Goal: Book appointment/travel/reservation

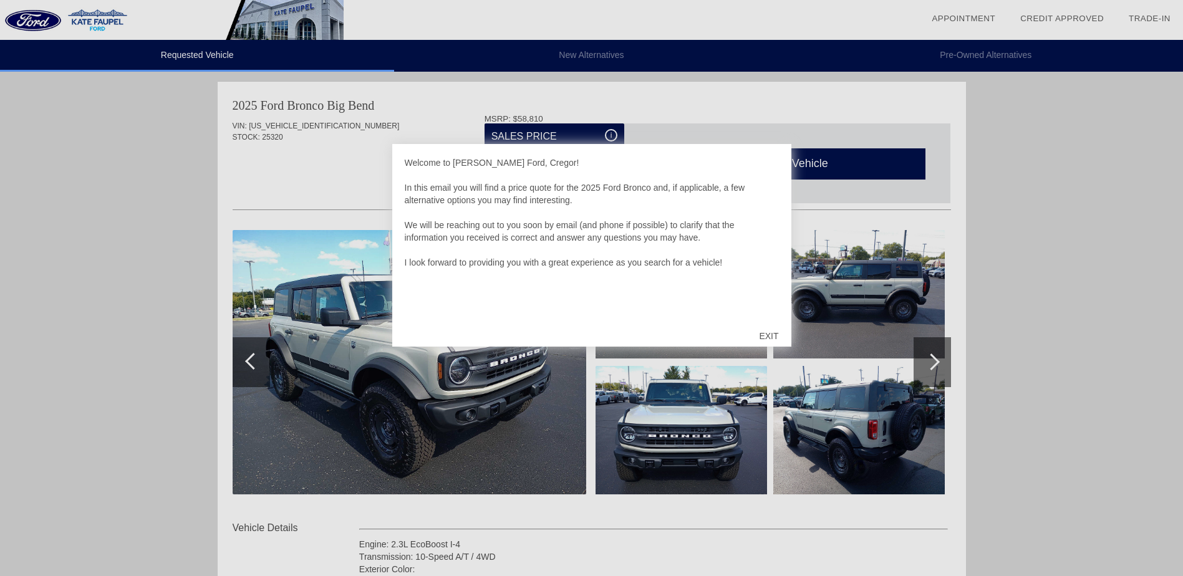
click at [775, 328] on div "EXIT" at bounding box center [768, 335] width 44 height 37
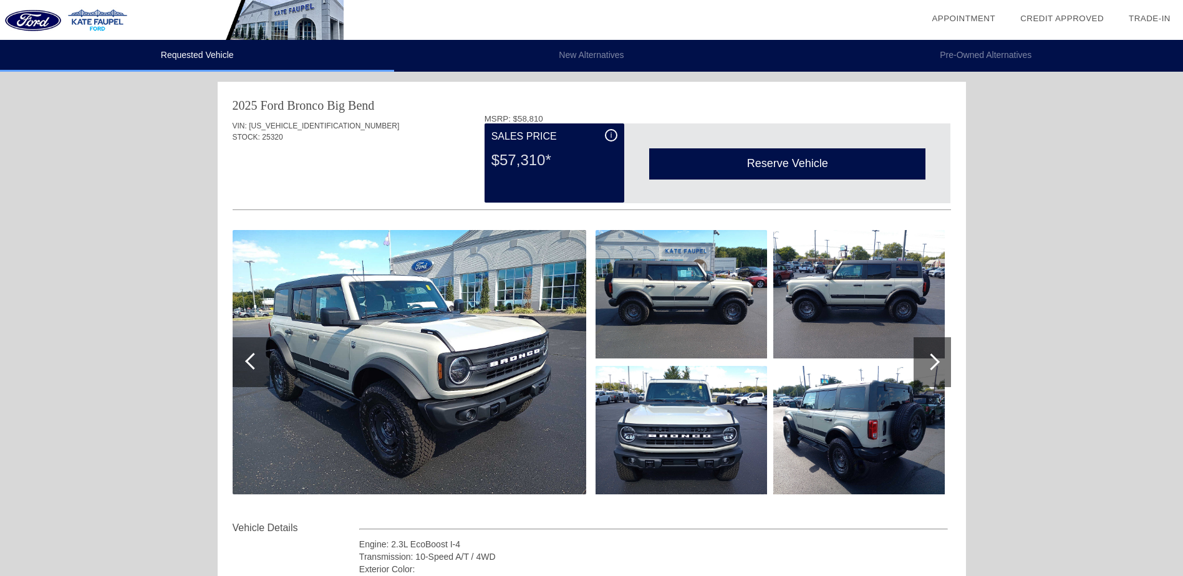
drag, startPoint x: 963, startPoint y: 233, endPoint x: 945, endPoint y: 241, distance: 20.1
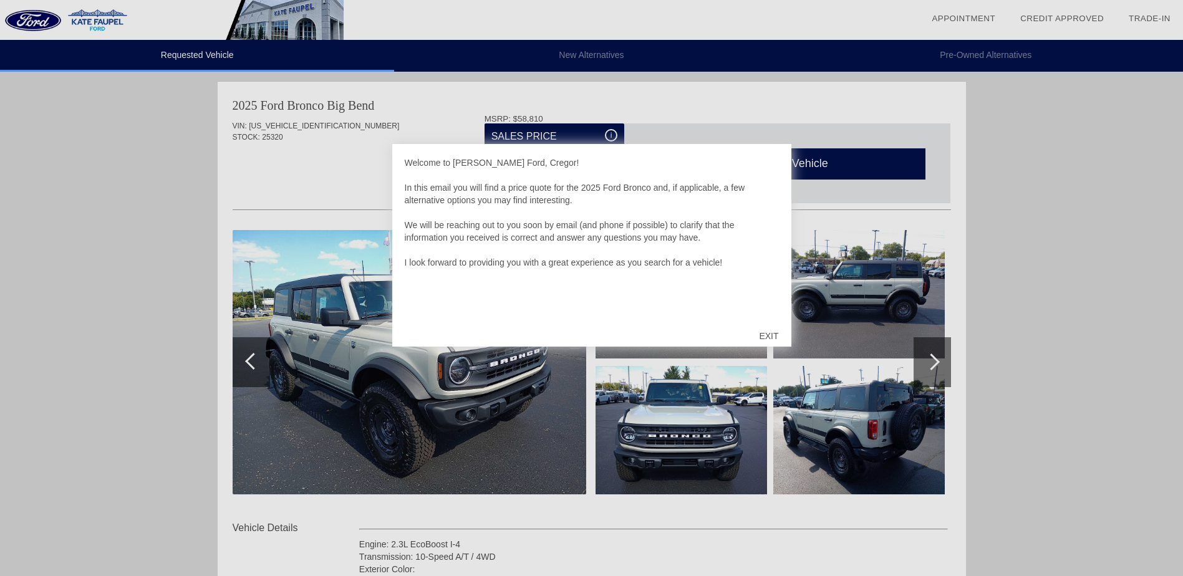
click at [774, 334] on div "EXIT" at bounding box center [768, 335] width 44 height 37
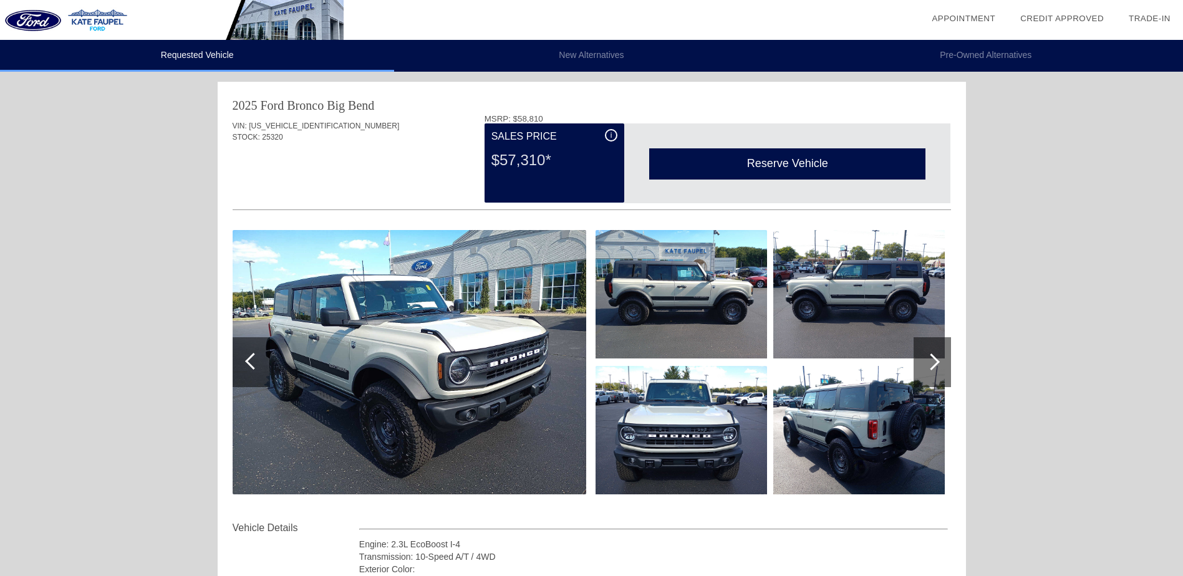
click at [611, 71] on header "Requested Vehicle New Alternatives Pre-Owned Alternatives" at bounding box center [591, 40] width 1183 height 81
click at [1014, 55] on li "Pre-Owned Alternatives" at bounding box center [986, 56] width 394 height 32
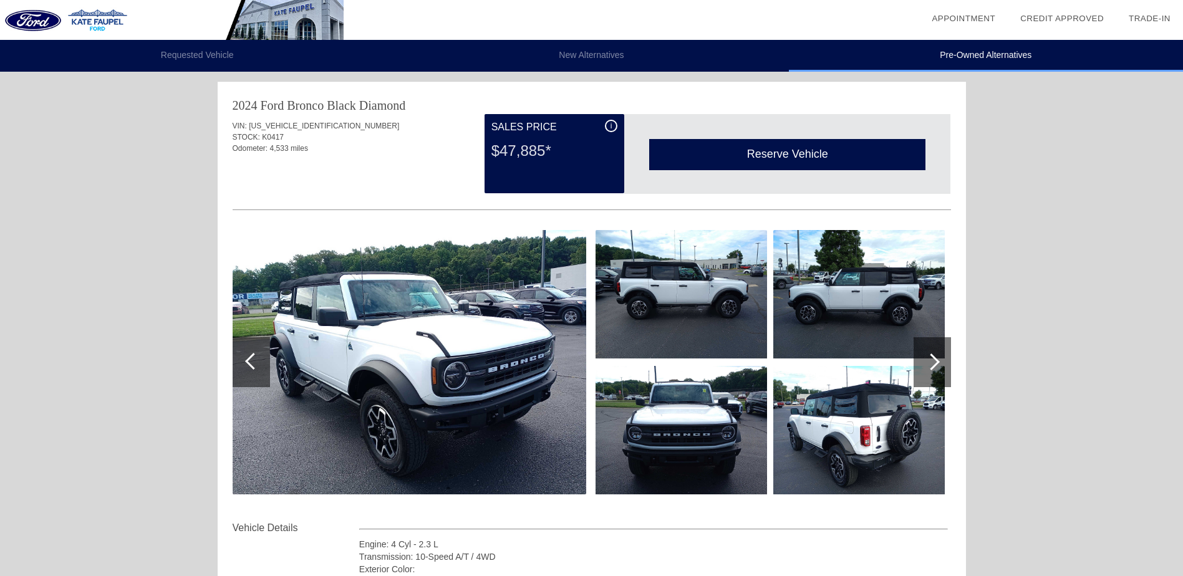
click at [1069, 19] on link "Credit Approved" at bounding box center [1062, 18] width 84 height 9
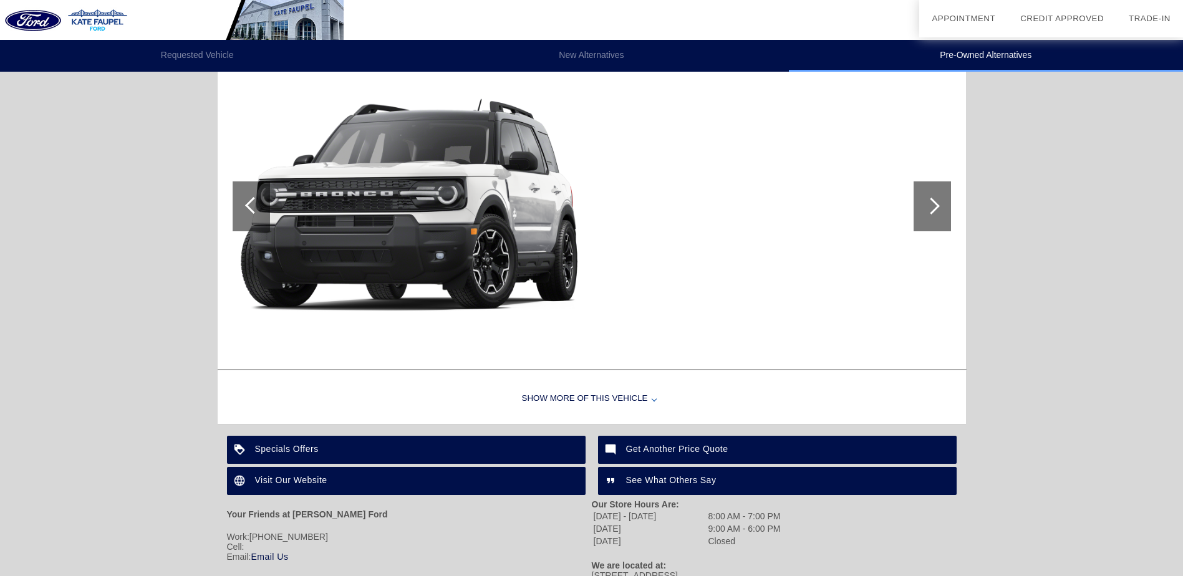
scroll to position [2006, 0]
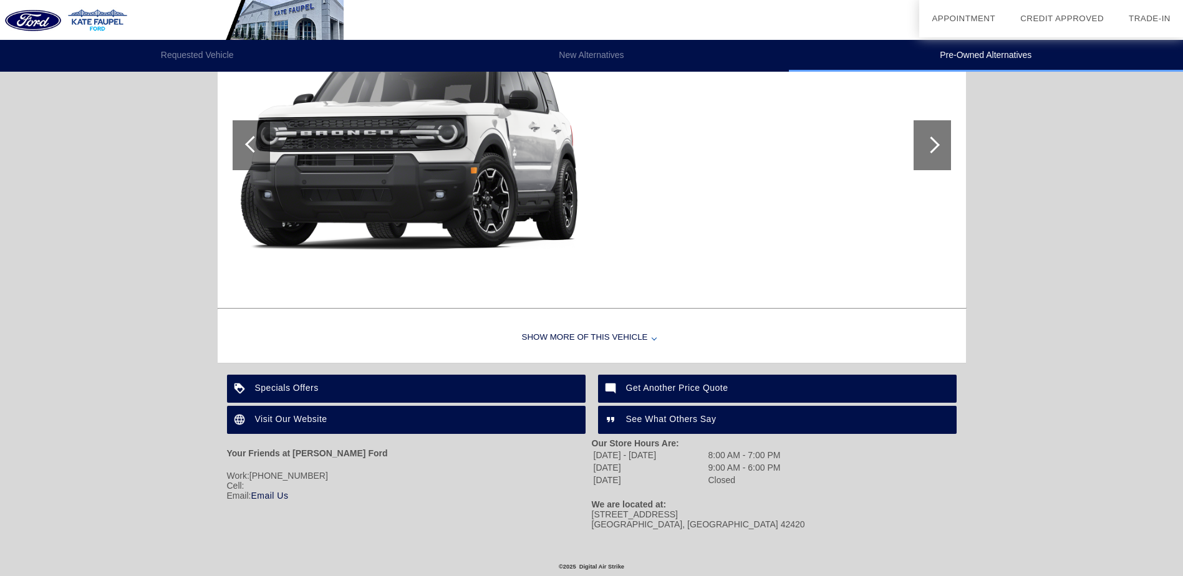
click at [455, 390] on div "Specials Offers" at bounding box center [406, 389] width 359 height 28
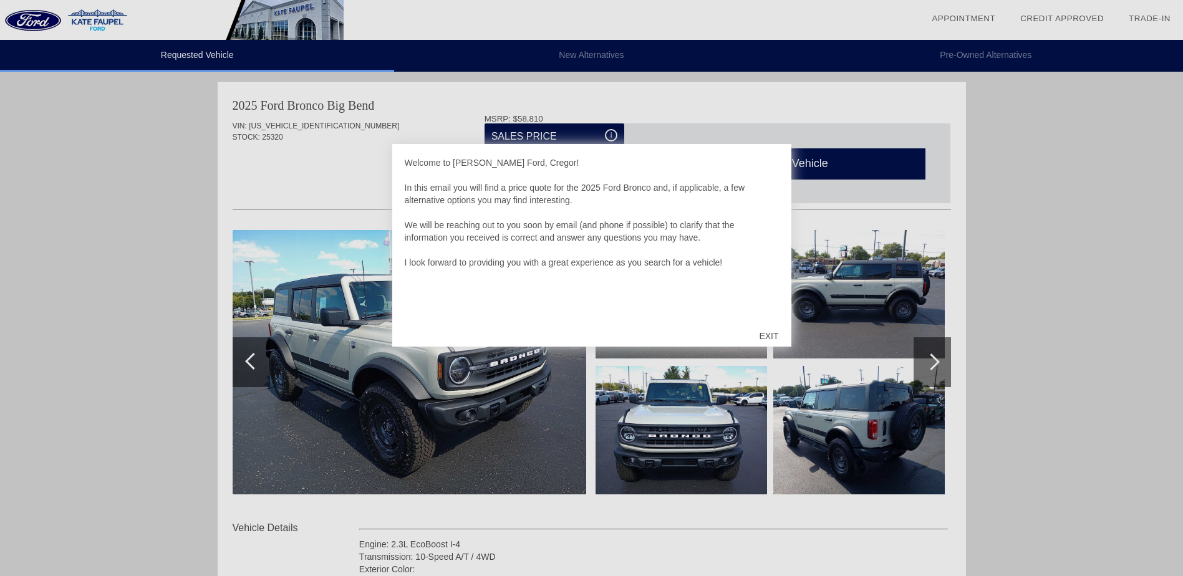
click at [776, 323] on div "EXIT" at bounding box center [768, 335] width 44 height 37
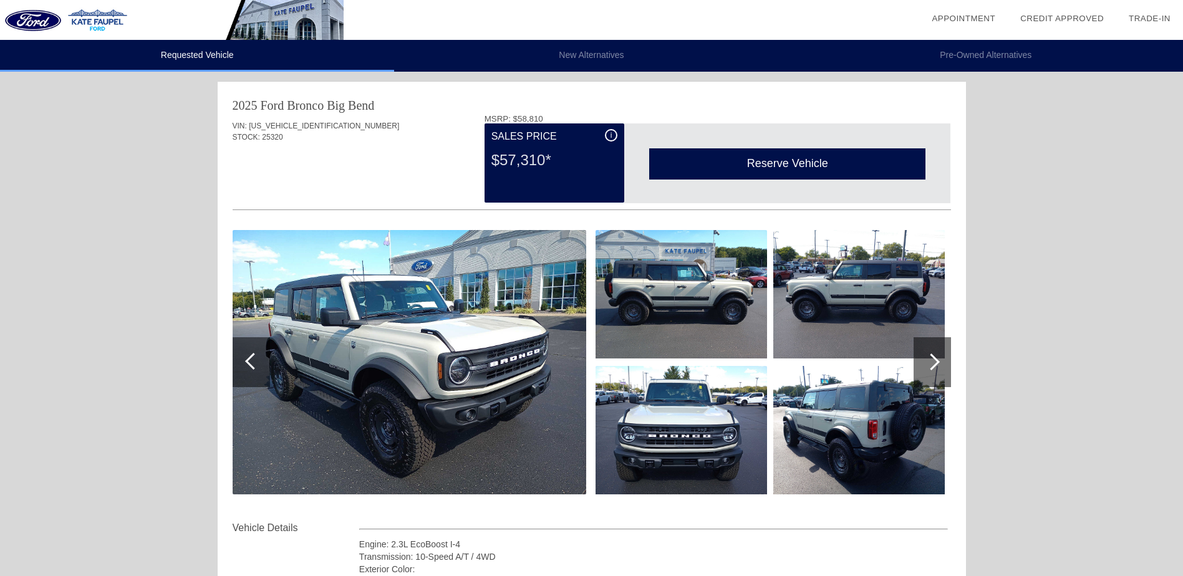
click at [940, 347] on div at bounding box center [931, 362] width 37 height 50
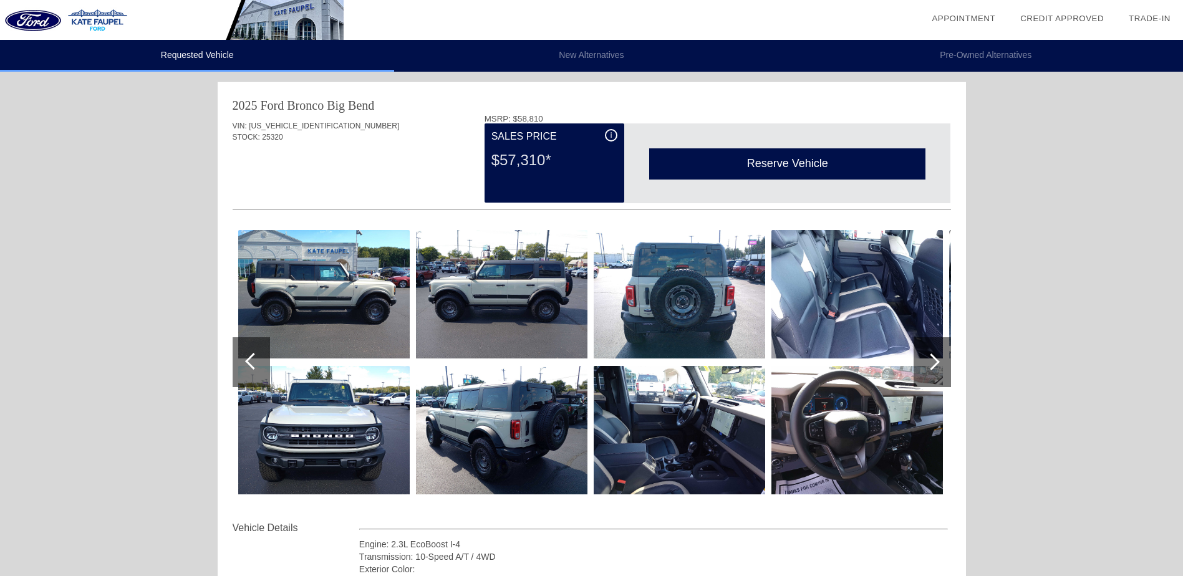
click at [938, 353] on div at bounding box center [931, 362] width 37 height 50
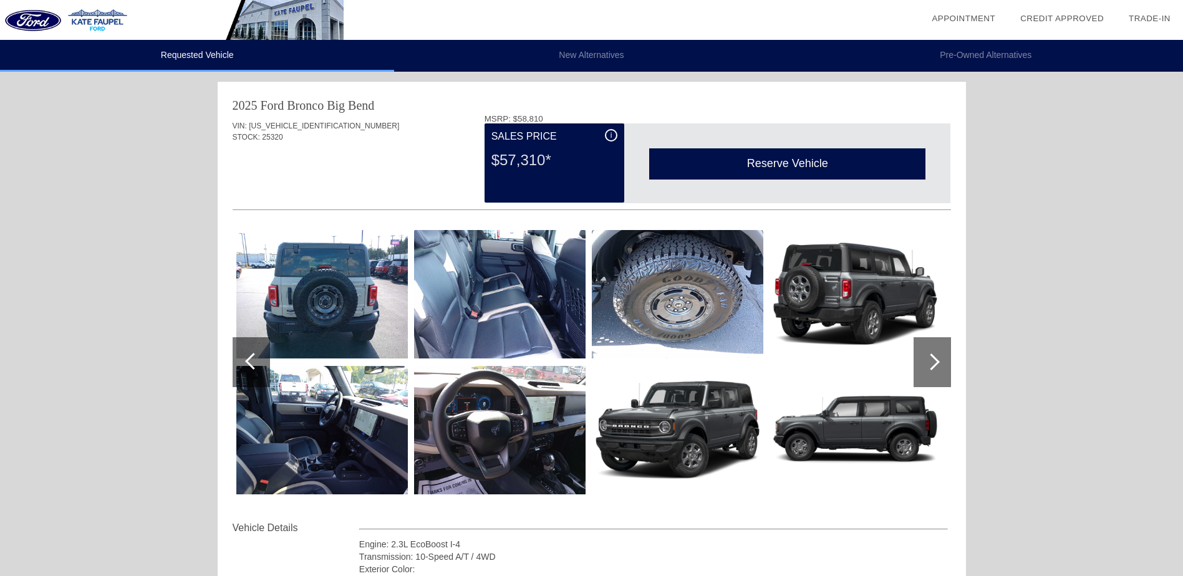
click at [938, 355] on div at bounding box center [931, 362] width 37 height 50
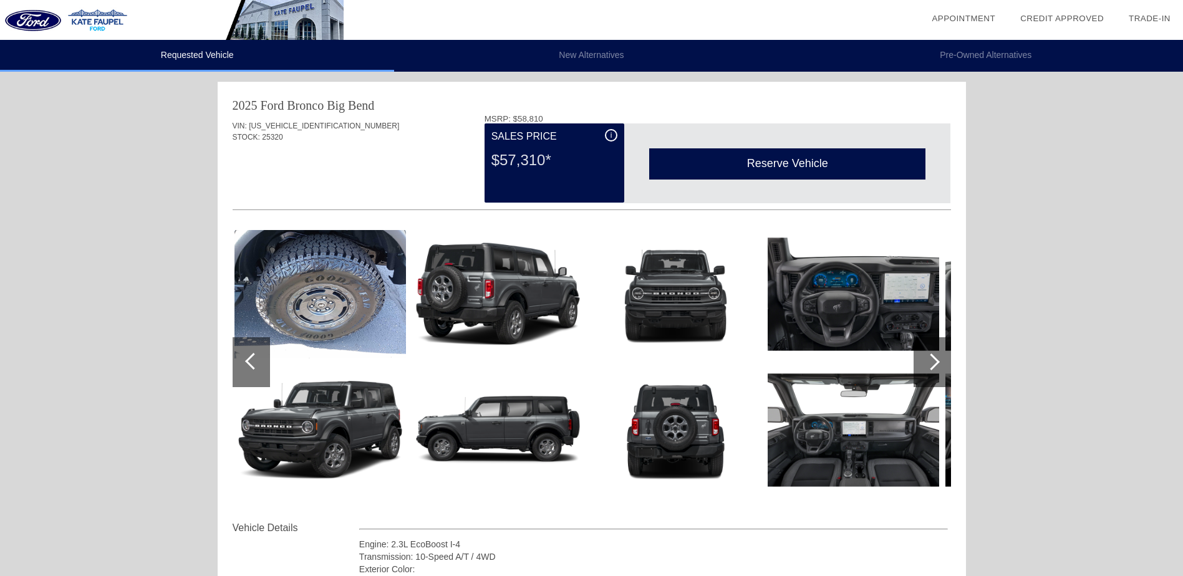
click at [938, 355] on div at bounding box center [931, 362] width 37 height 50
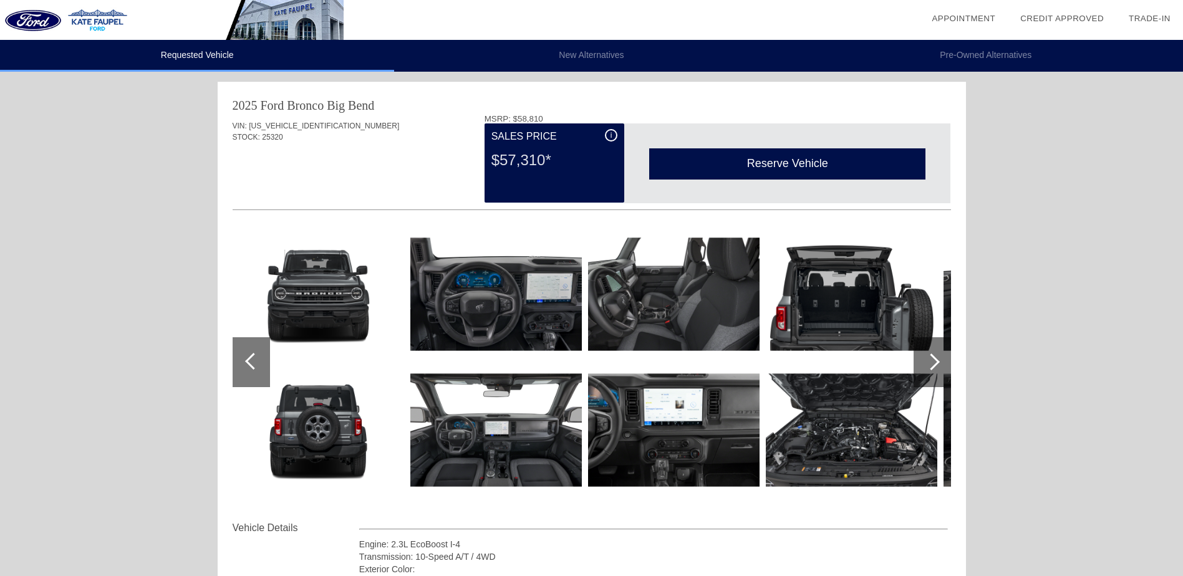
click at [938, 355] on div at bounding box center [931, 362] width 37 height 50
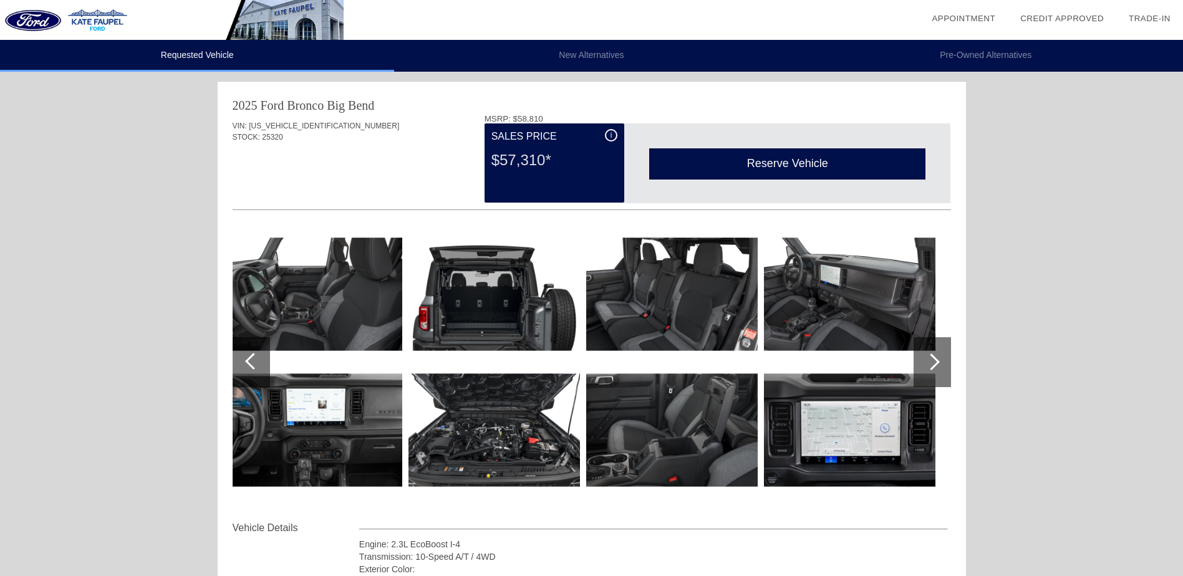
click at [938, 355] on div at bounding box center [931, 362] width 37 height 50
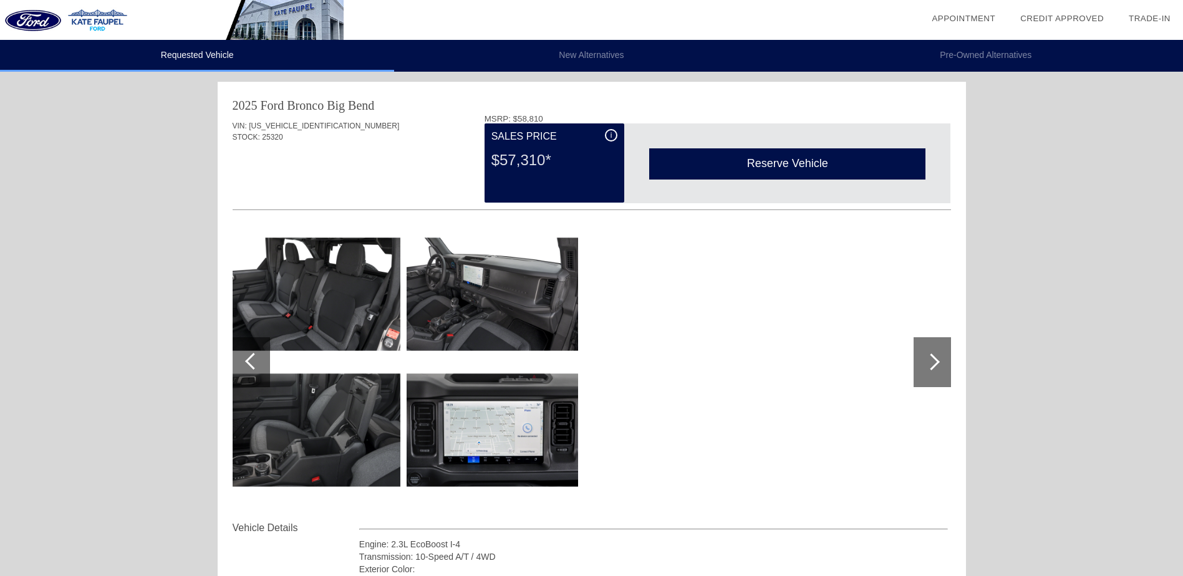
click at [568, 49] on li "New Alternatives" at bounding box center [591, 56] width 394 height 32
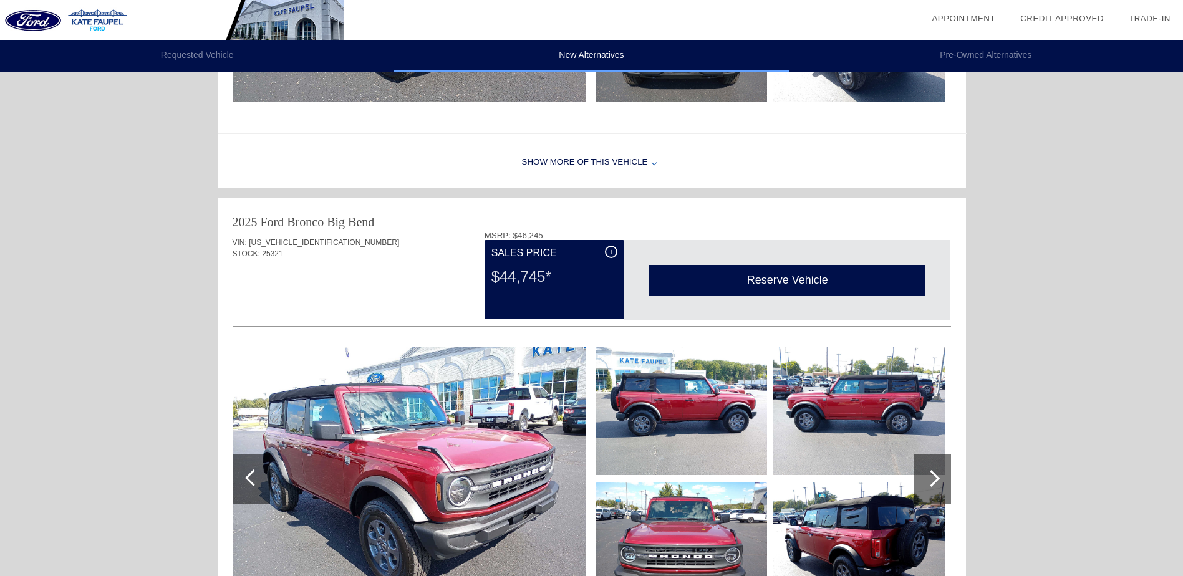
scroll to position [187, 0]
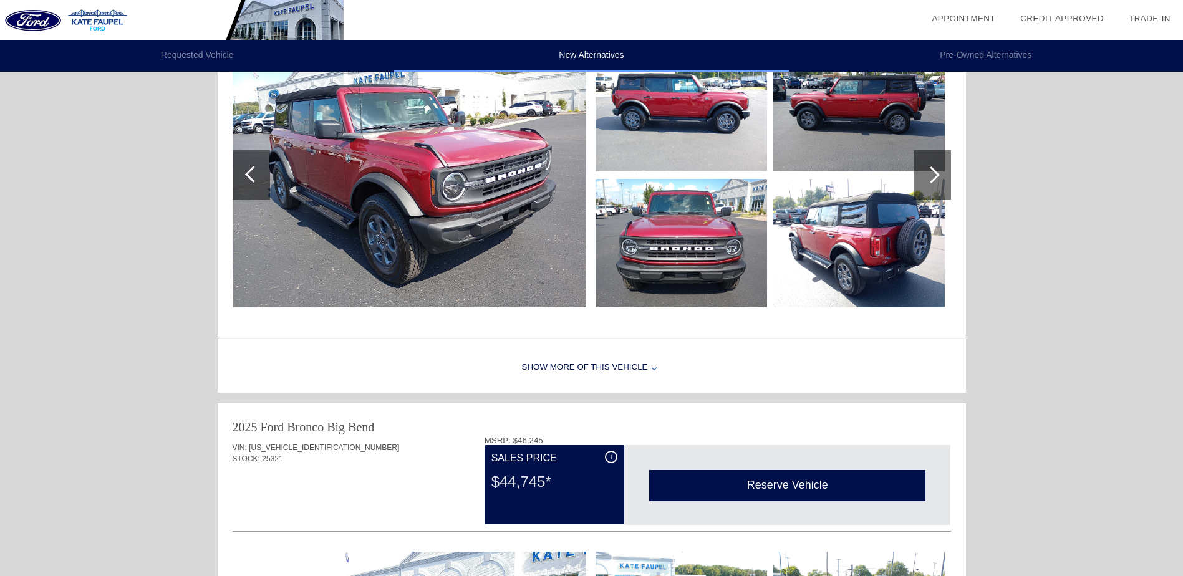
click at [1001, 41] on li "Pre-Owned Alternatives" at bounding box center [986, 56] width 394 height 32
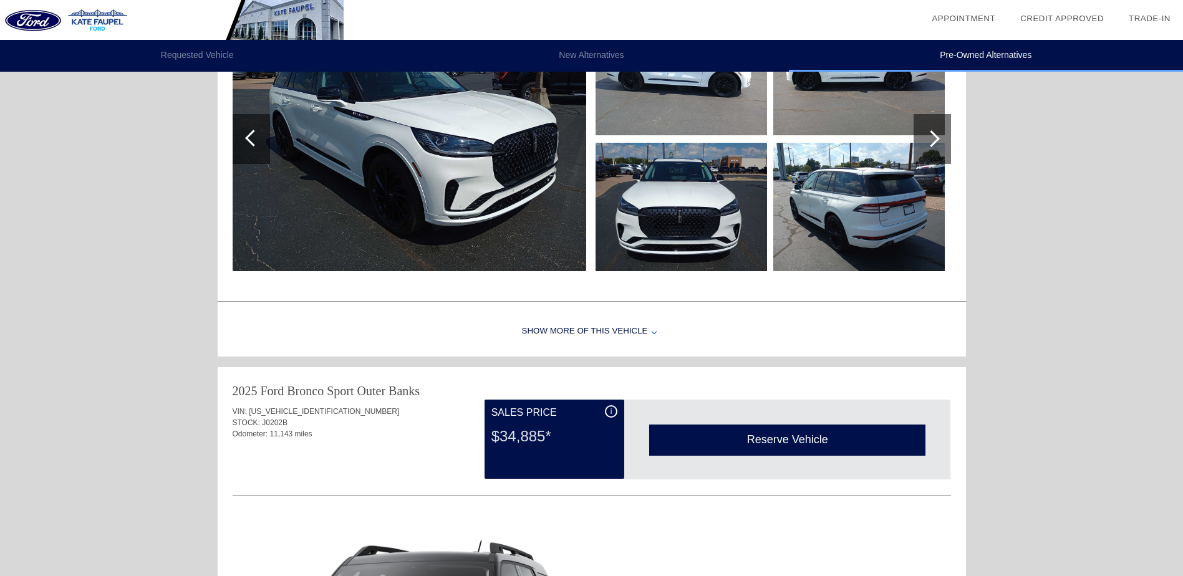
scroll to position [1808, 0]
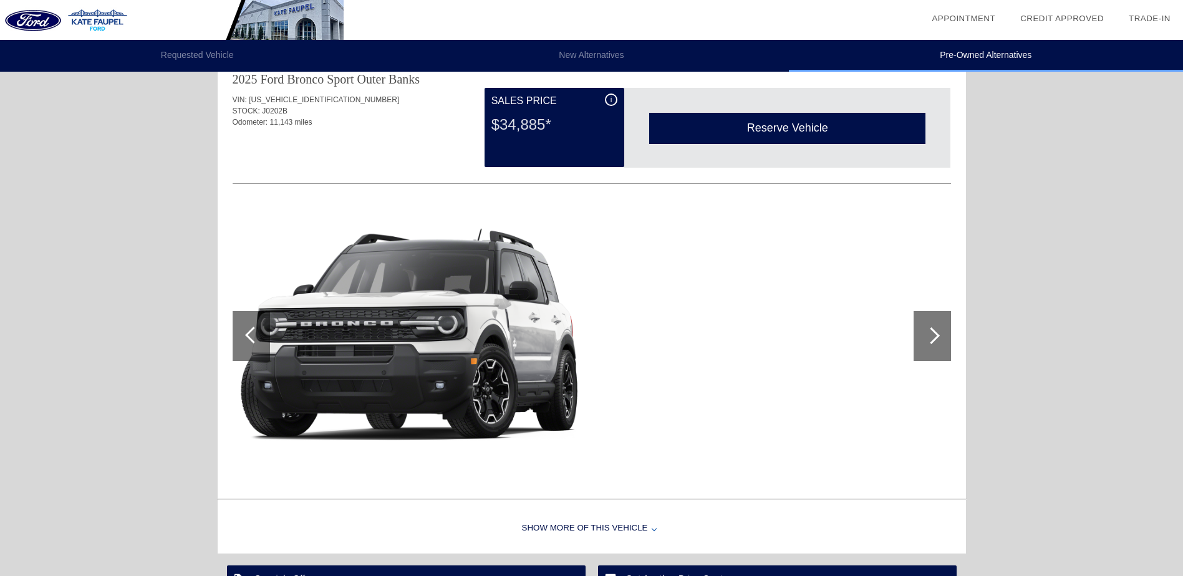
click at [938, 334] on div at bounding box center [931, 336] width 37 height 50
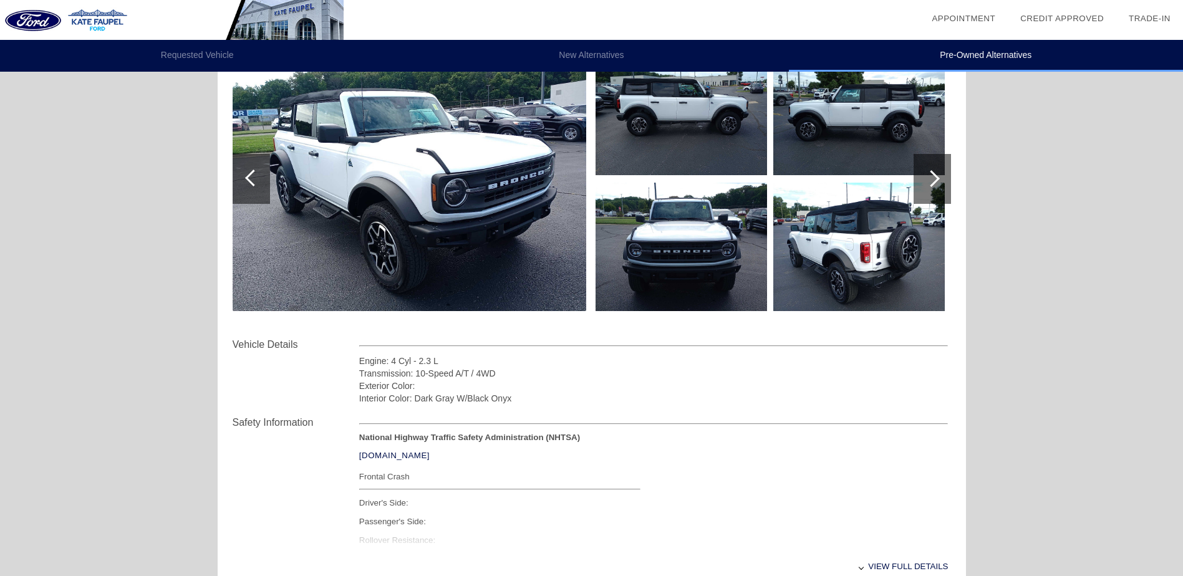
scroll to position [0, 0]
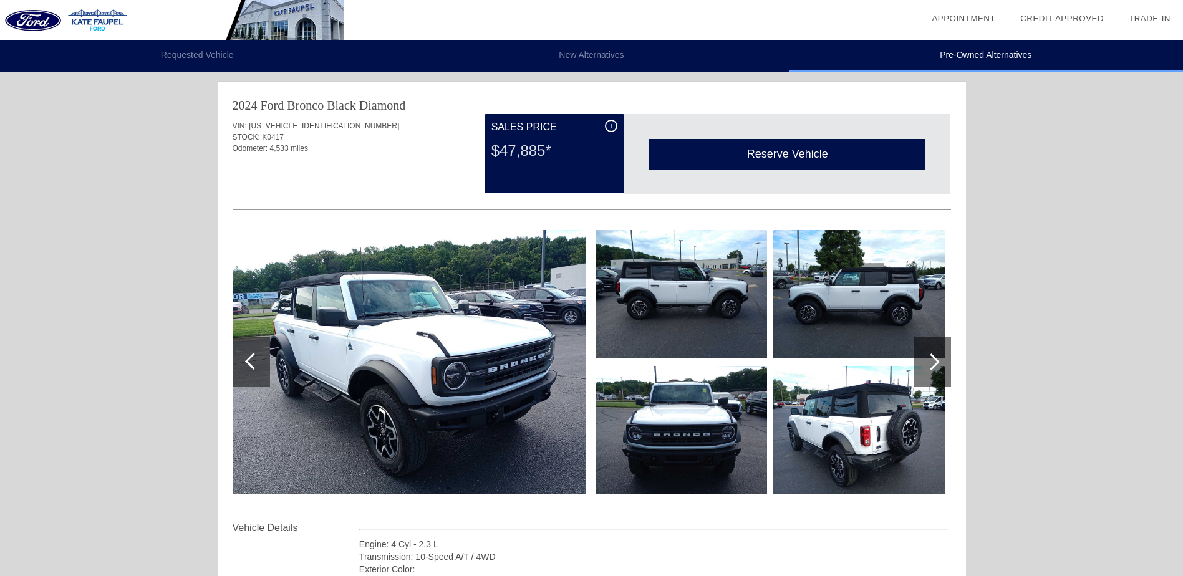
click at [979, 23] on div "Appointment" at bounding box center [963, 18] width 64 height 12
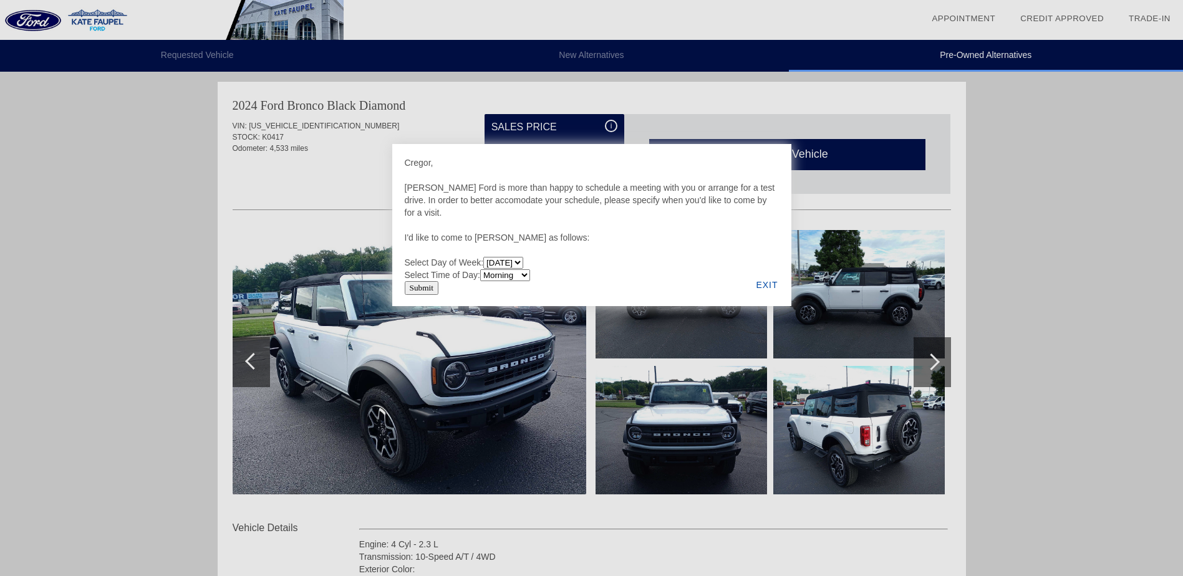
click at [523, 267] on select "[DATE] [DATE] [DATE] [DATE] [DATE] [DATE]" at bounding box center [503, 263] width 40 height 12
select select "[DATE]"
click at [483, 257] on select "[DATE] [DATE] [DATE] [DATE] [DATE] [DATE]" at bounding box center [503, 263] width 40 height 12
click at [523, 277] on select "Morning Afternoon Evening" at bounding box center [505, 275] width 50 height 12
select select "Afternoon"
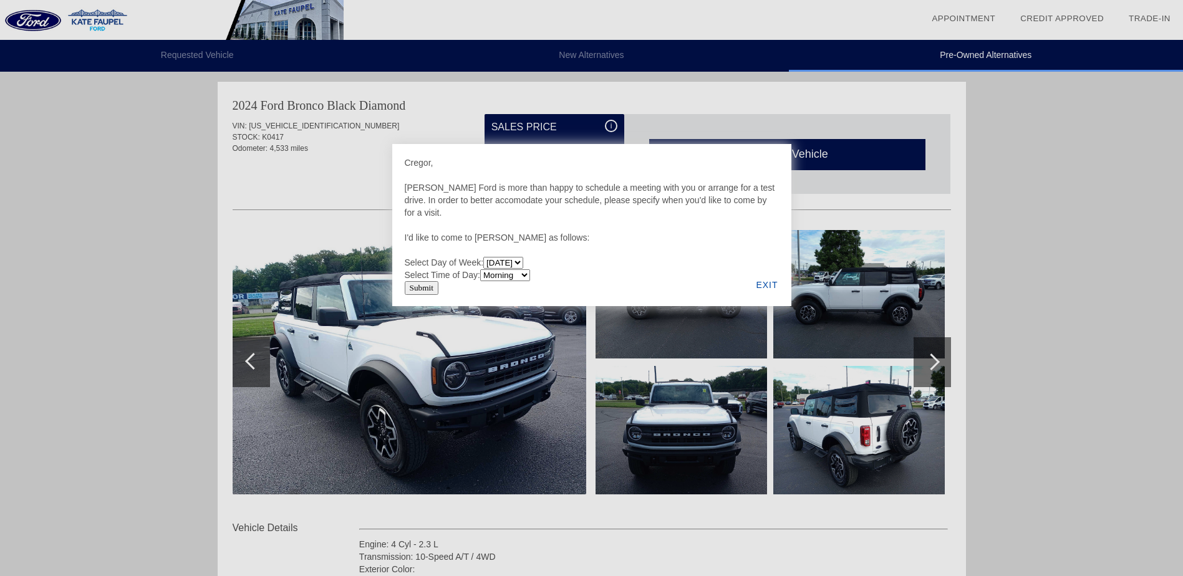
click at [481, 271] on select "Morning Afternoon Evening" at bounding box center [505, 275] width 50 height 12
click at [777, 282] on div "EXIT" at bounding box center [767, 285] width 48 height 42
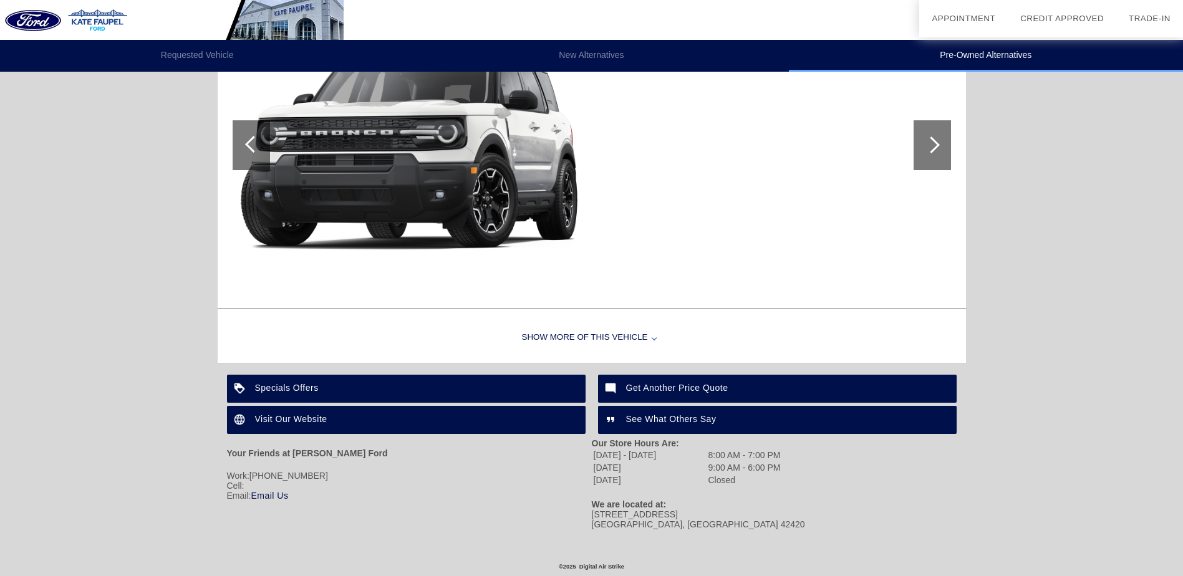
scroll to position [2006, 0]
